Goal: Complete application form

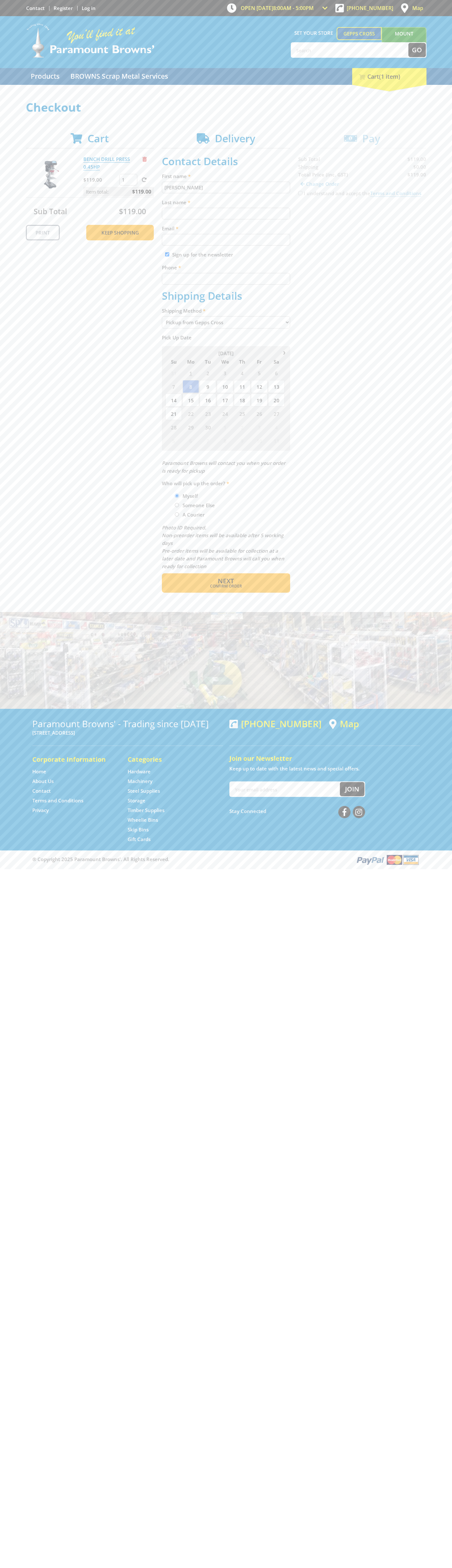
type input "[PERSON_NAME]"
type input "[EMAIL_ADDRESS][DOMAIN_NAME]"
type input "0293744000"
click at [226, 581] on span "Next" at bounding box center [226, 580] width 16 height 9
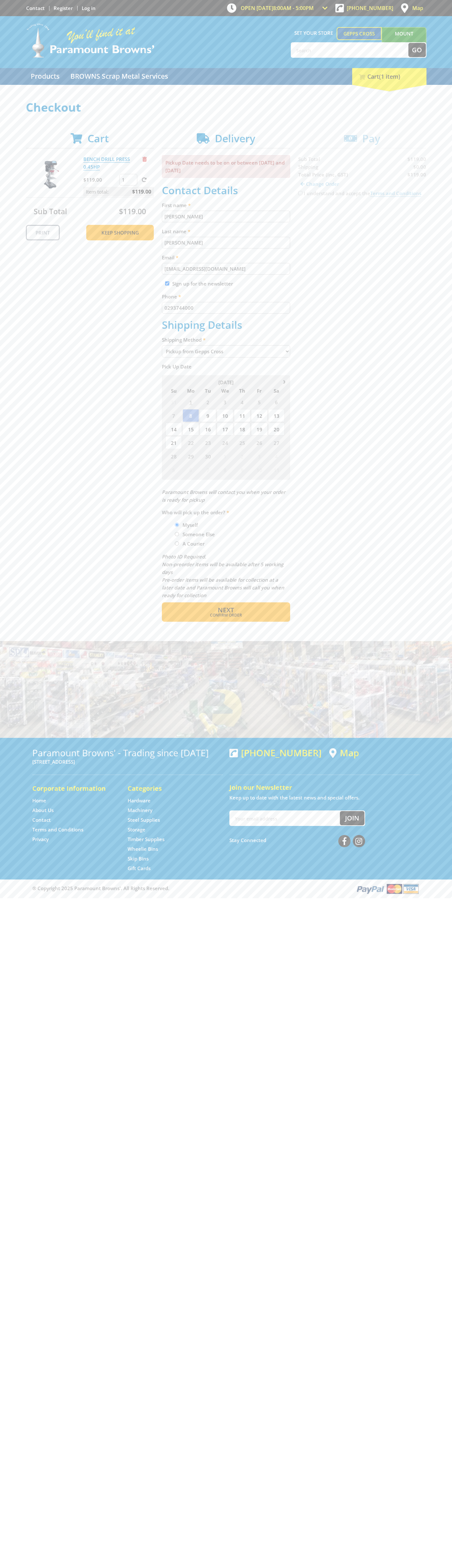
type input "[PERSON_NAME]"
click at [226, 615] on span "Confirm order" at bounding box center [226, 615] width 100 height 4
click at [226, 611] on span "Next" at bounding box center [226, 610] width 16 height 9
